Goal: Information Seeking & Learning: Learn about a topic

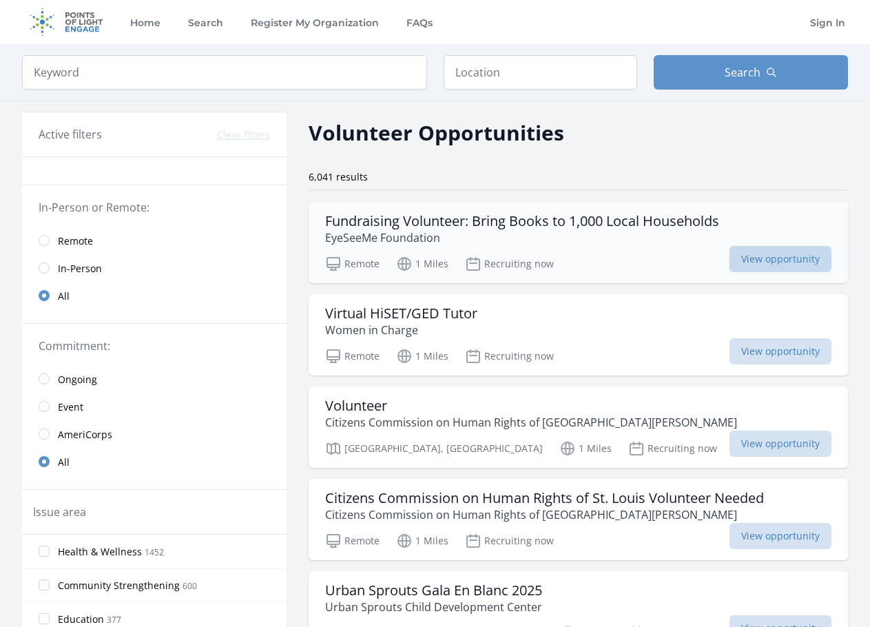
click at [800, 261] on span "View opportunity" at bounding box center [780, 259] width 102 height 26
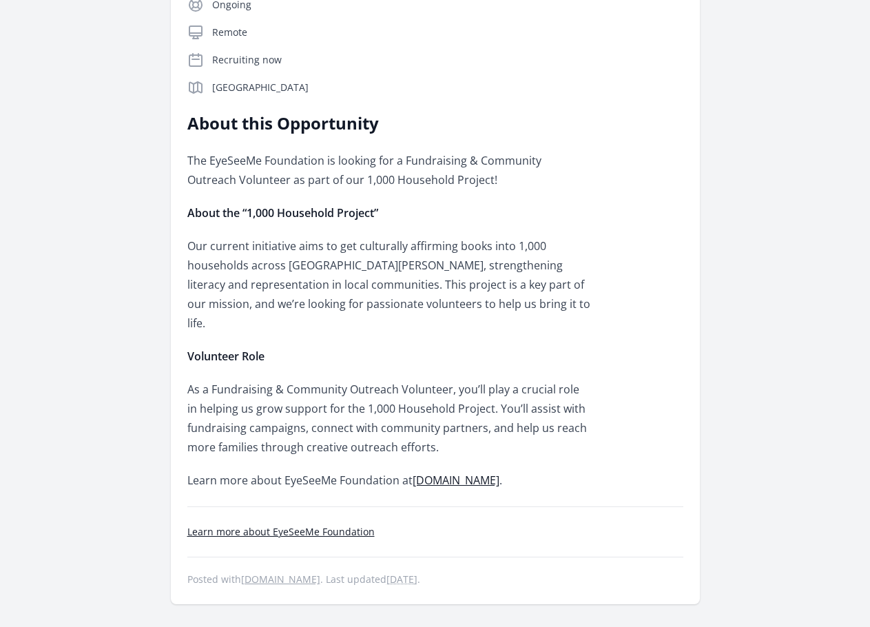
scroll to position [482, 0]
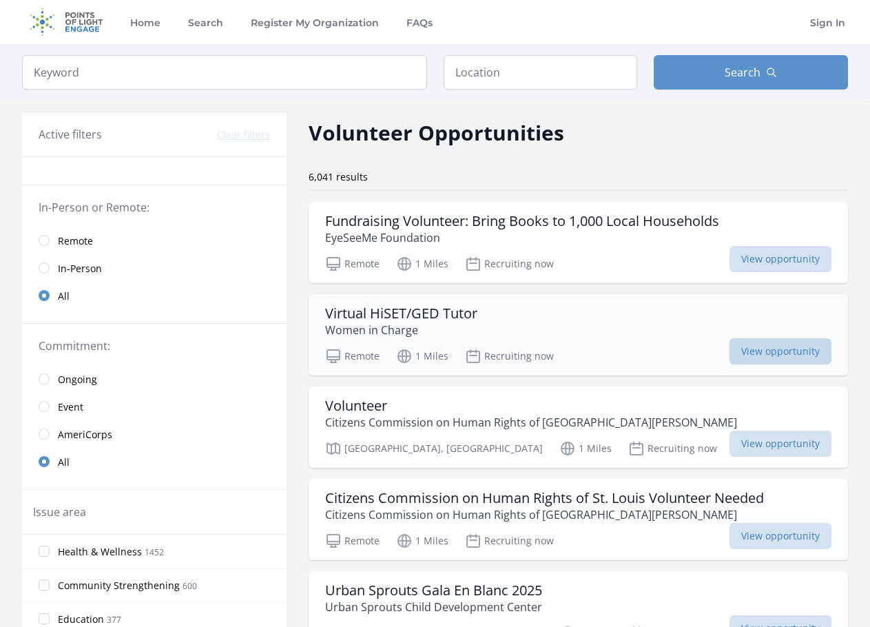
click at [794, 343] on span "View opportunity" at bounding box center [780, 351] width 102 height 26
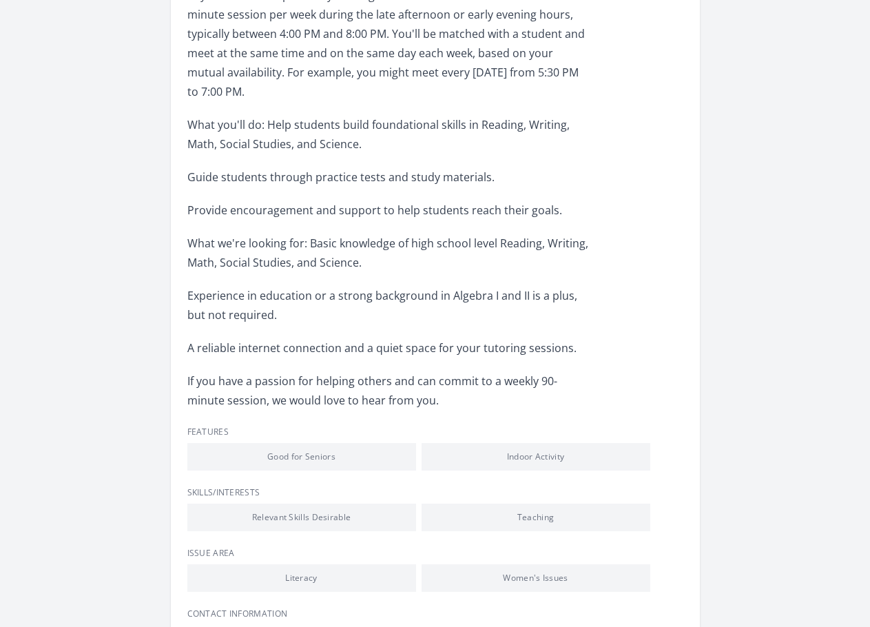
scroll to position [689, 0]
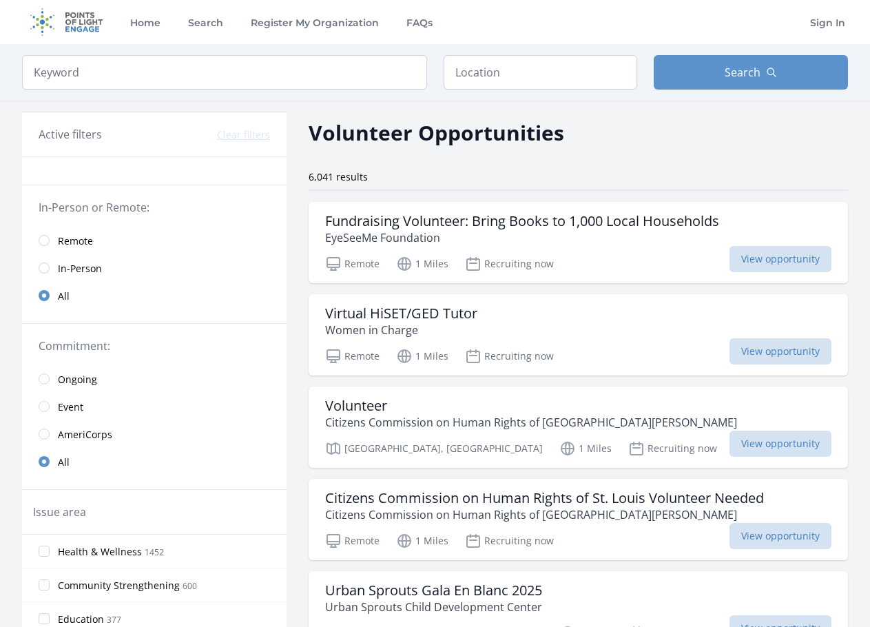
click at [775, 128] on div "Volunteer Opportunities" at bounding box center [578, 132] width 539 height 31
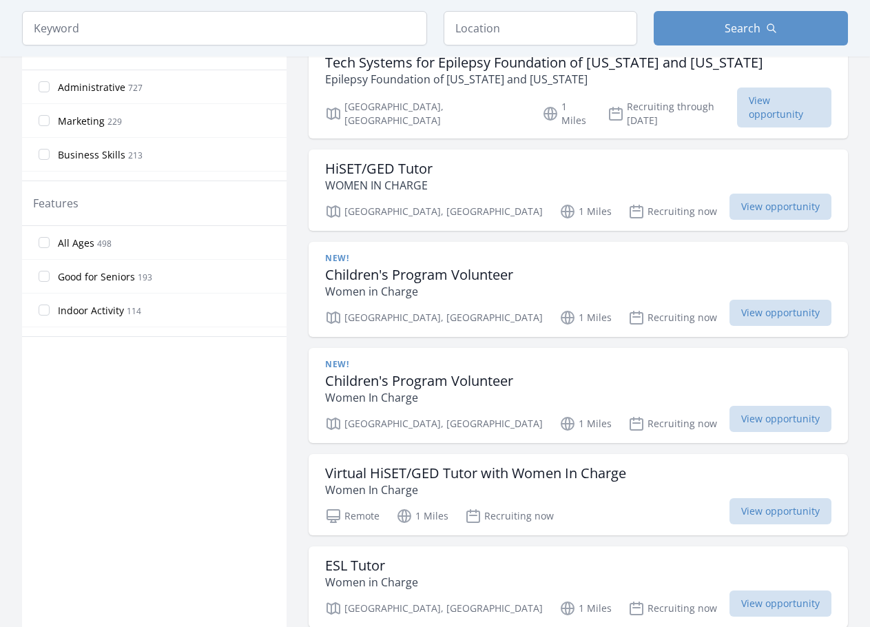
scroll to position [758, 0]
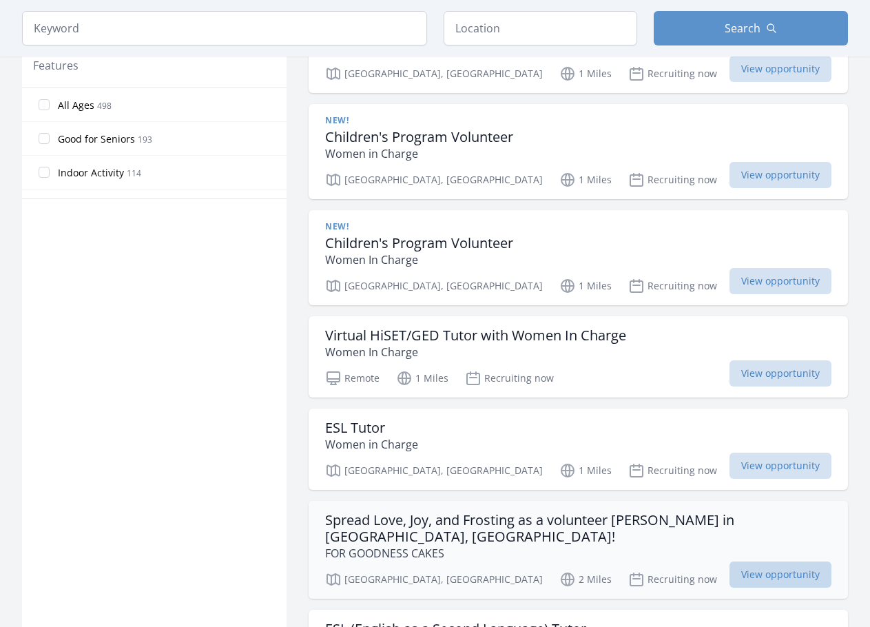
click at [767, 561] on span "View opportunity" at bounding box center [780, 574] width 102 height 26
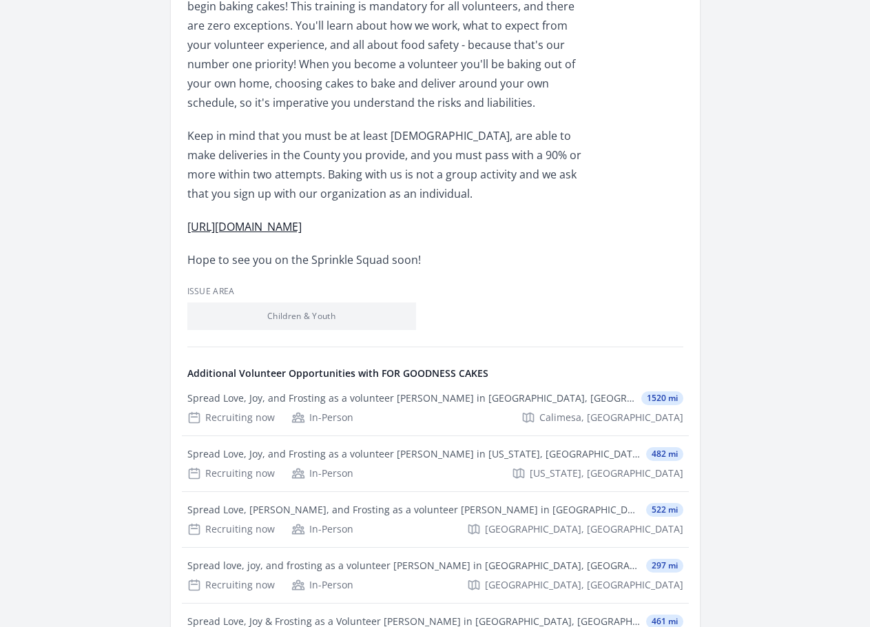
scroll to position [551, 0]
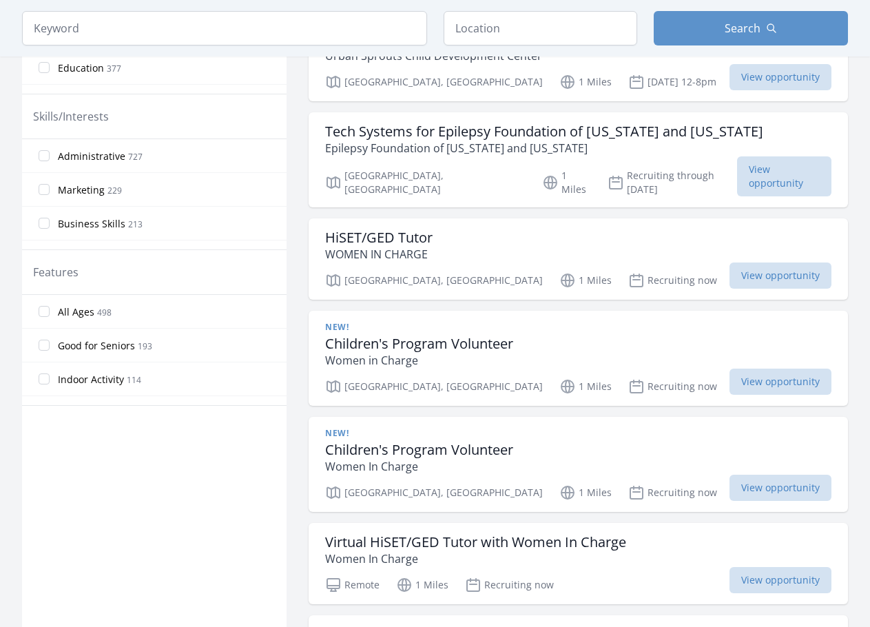
scroll to position [758, 0]
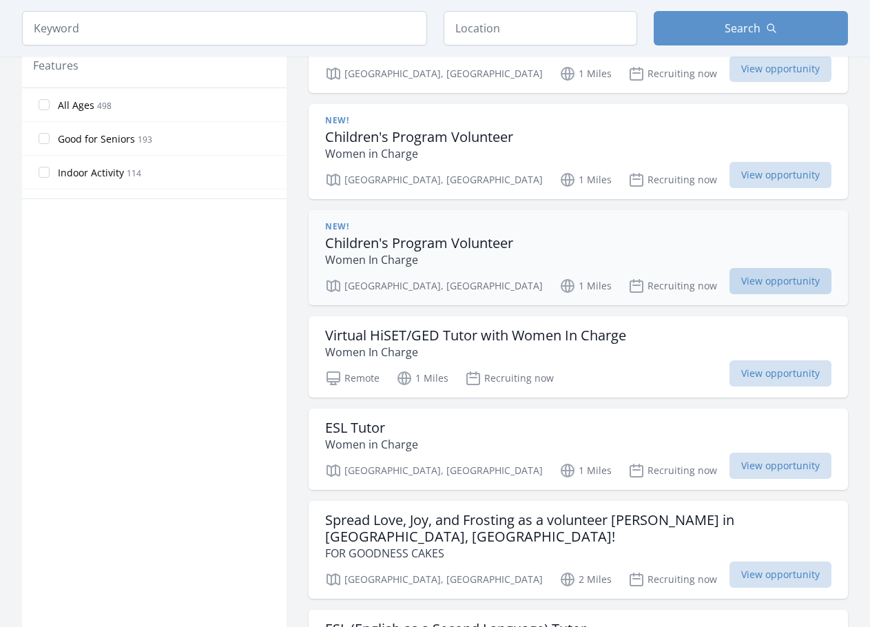
click at [781, 268] on span "View opportunity" at bounding box center [780, 281] width 102 height 26
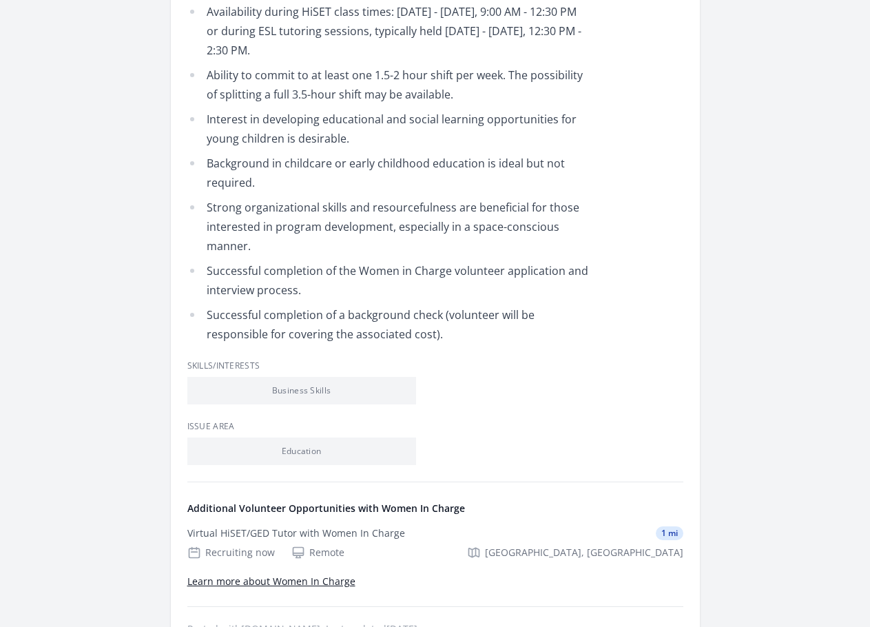
scroll to position [1447, 0]
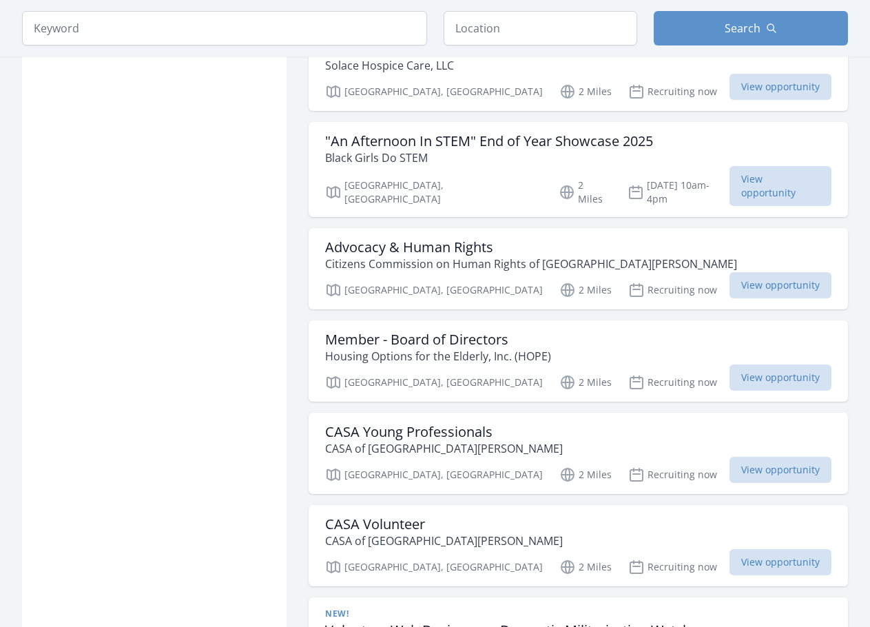
scroll to position [1515, 0]
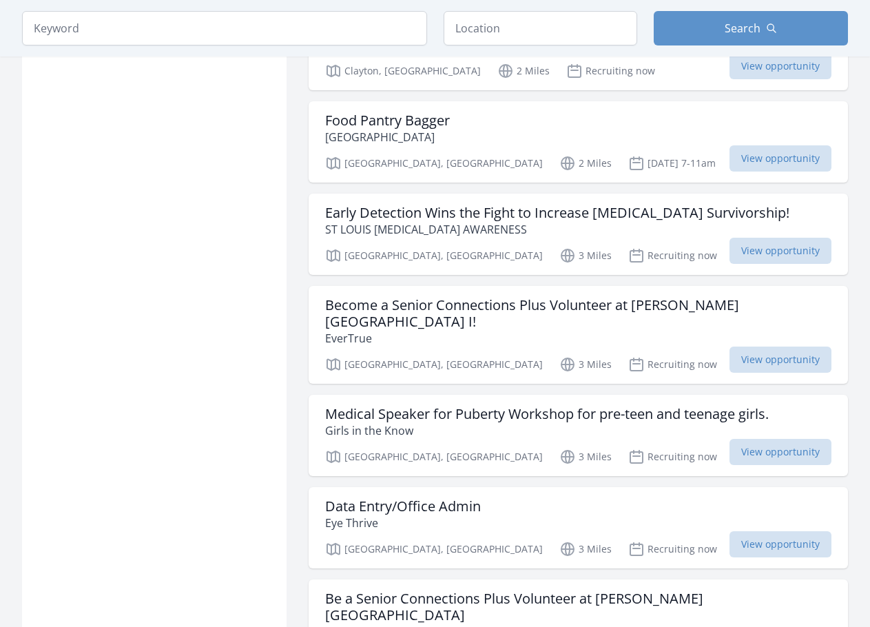
scroll to position [3375, 0]
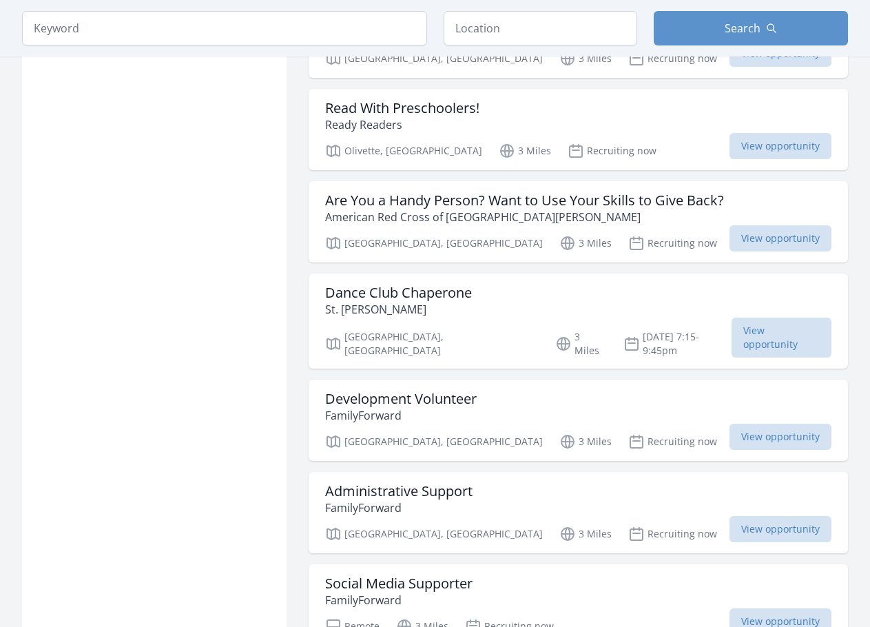
scroll to position [5304, 0]
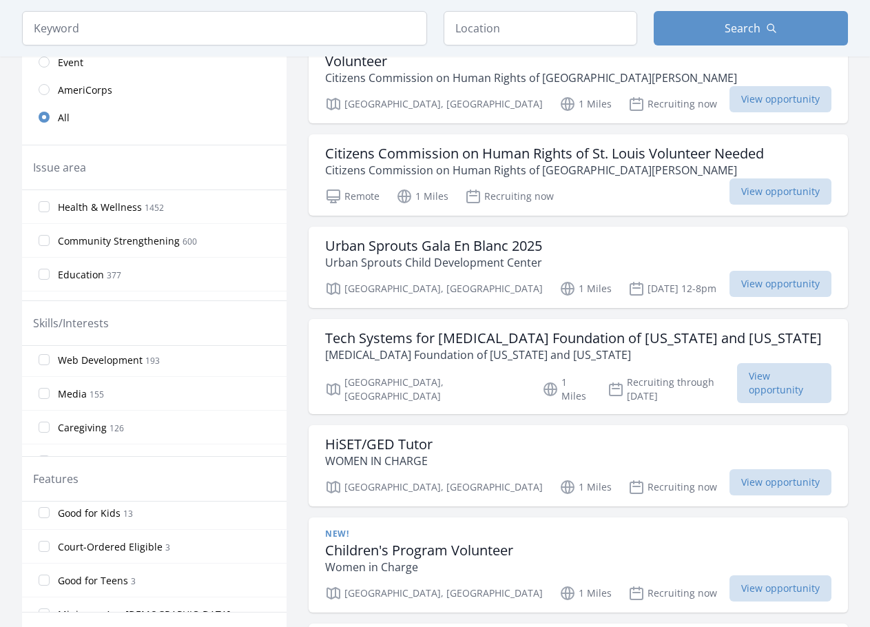
scroll to position [294, 0]
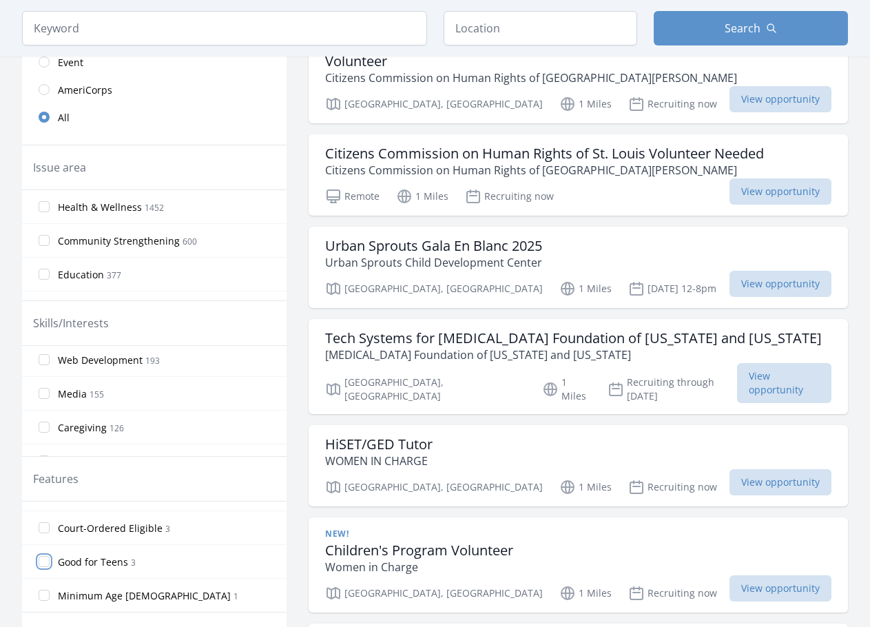
click at [47, 564] on input "Good for Teens 3" at bounding box center [44, 561] width 11 height 11
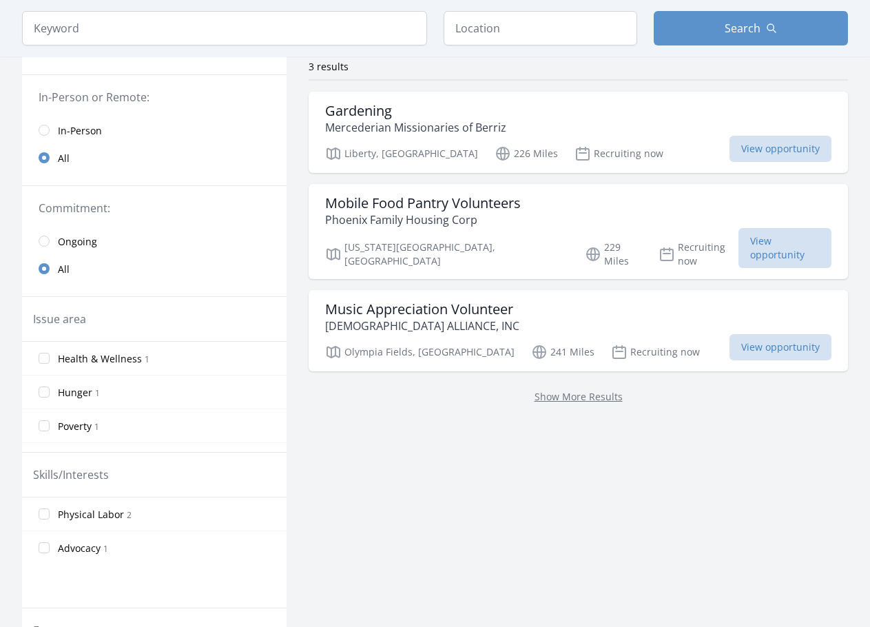
scroll to position [317, 0]
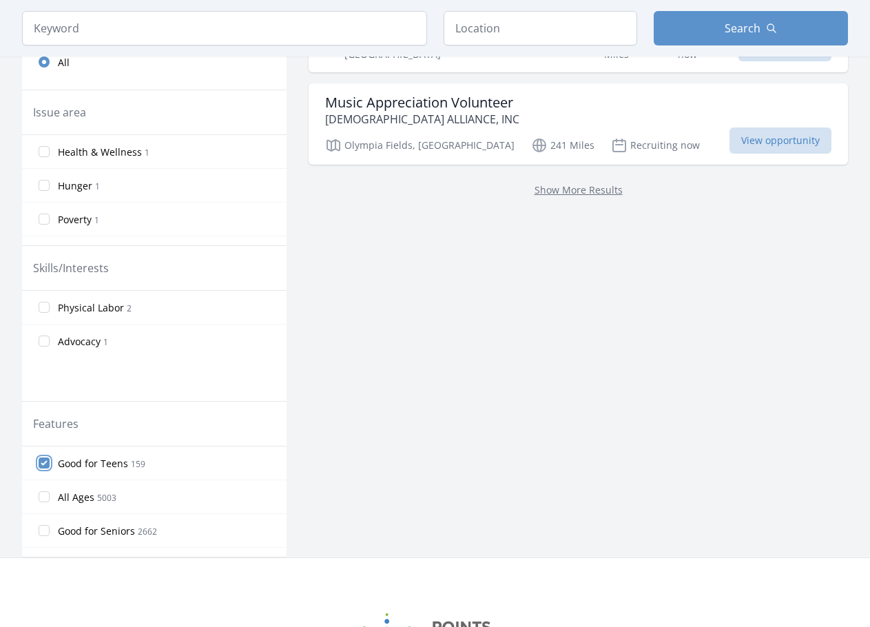
click at [43, 462] on input "Good for Teens 159" at bounding box center [44, 462] width 11 height 11
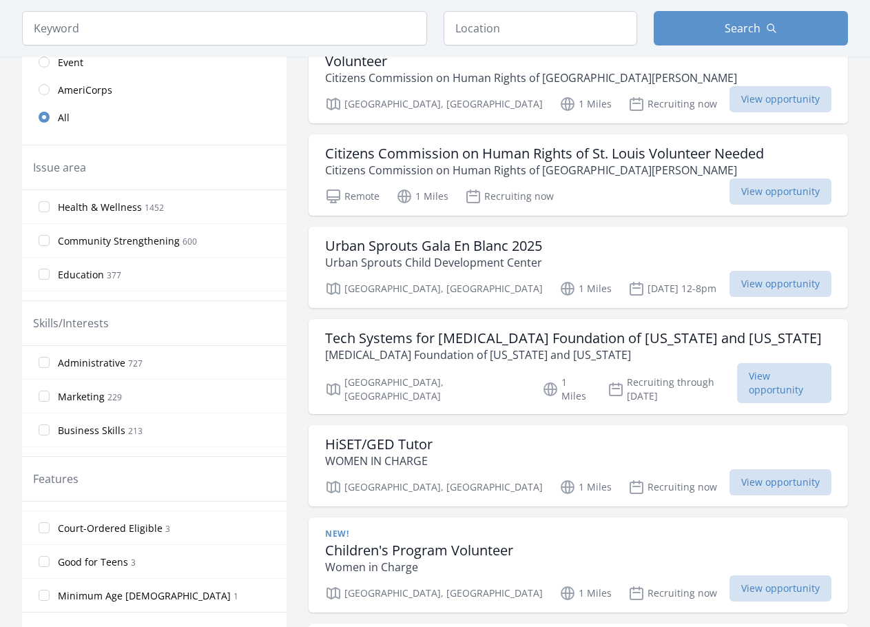
scroll to position [225, 0]
click at [43, 561] on input "Good for Kids 13" at bounding box center [44, 562] width 11 height 11
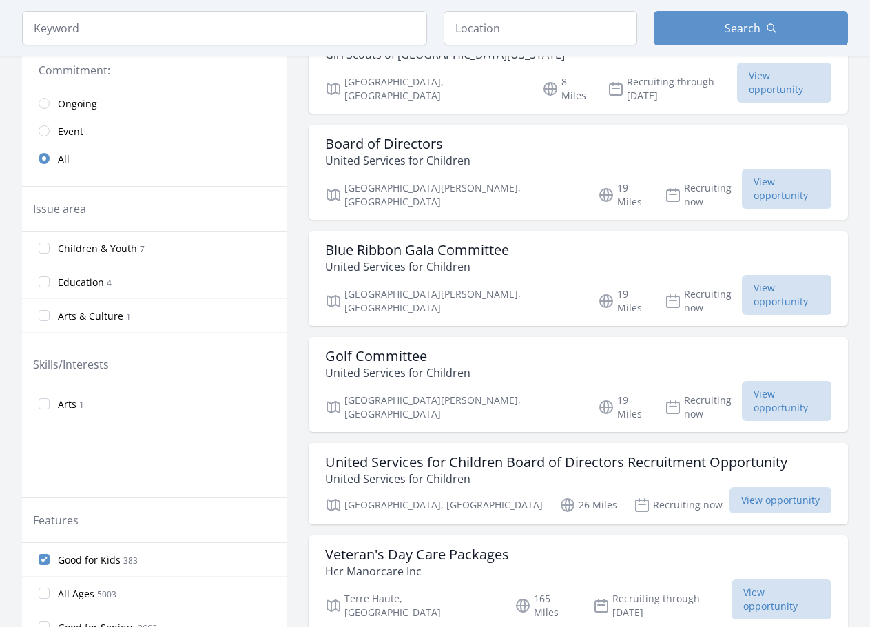
scroll to position [0, 0]
